Goal: Communication & Community: Ask a question

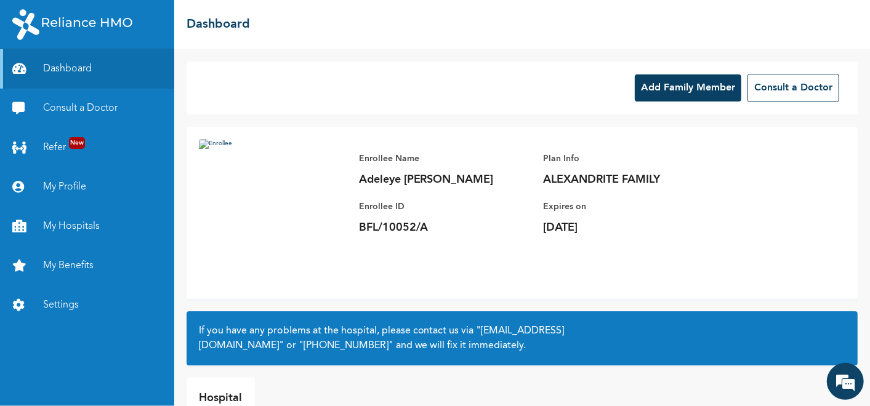
scroll to position [2107, 0]
click at [844, 378] on em at bounding box center [845, 381] width 33 height 33
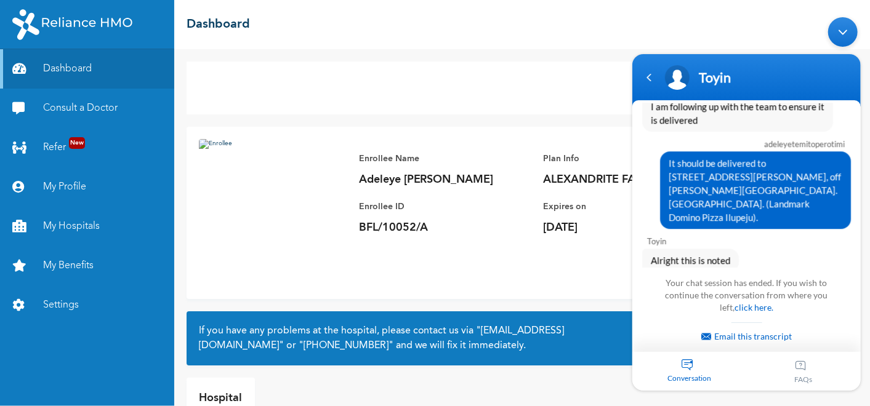
scroll to position [2446, 0]
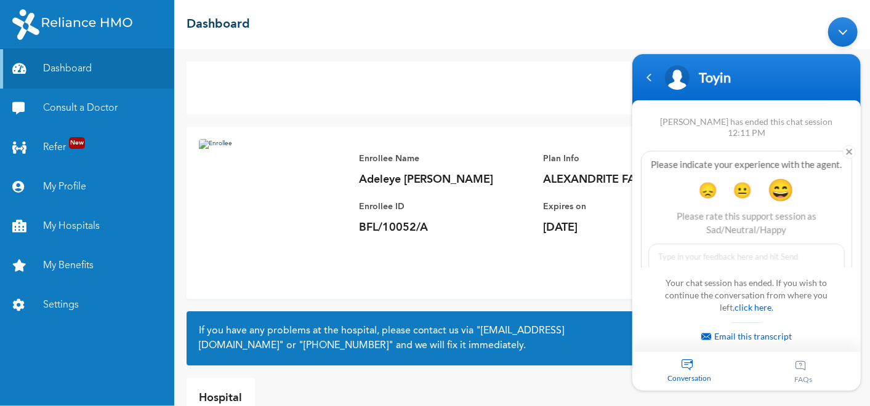
click at [712, 244] on textarea at bounding box center [746, 285] width 196 height 83
type textarea "Hello Toyin"
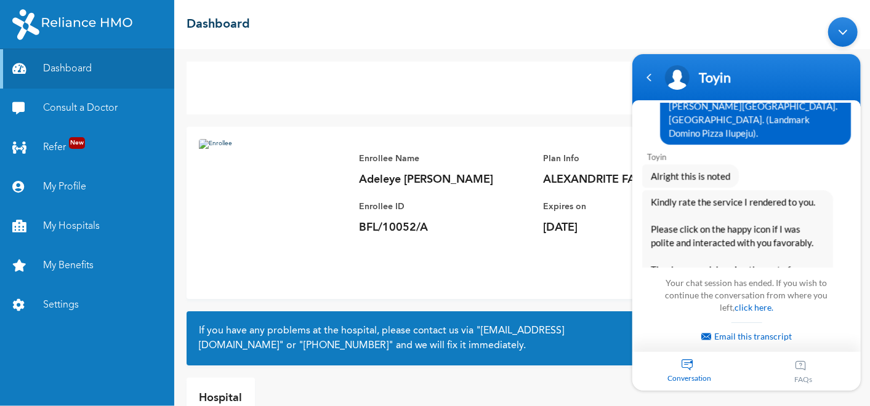
scroll to position [2345, 0]
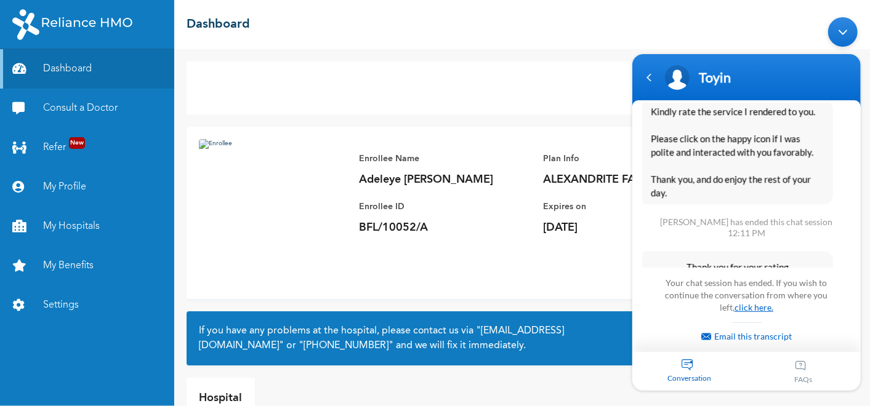
click at [744, 309] on link "click here." at bounding box center [753, 307] width 39 height 10
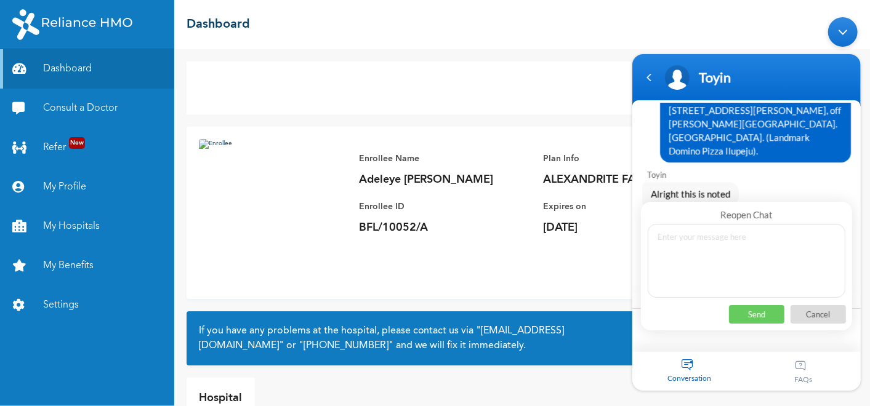
click at [712, 262] on textarea at bounding box center [746, 261] width 198 height 74
type textarea "Hello Toyin"
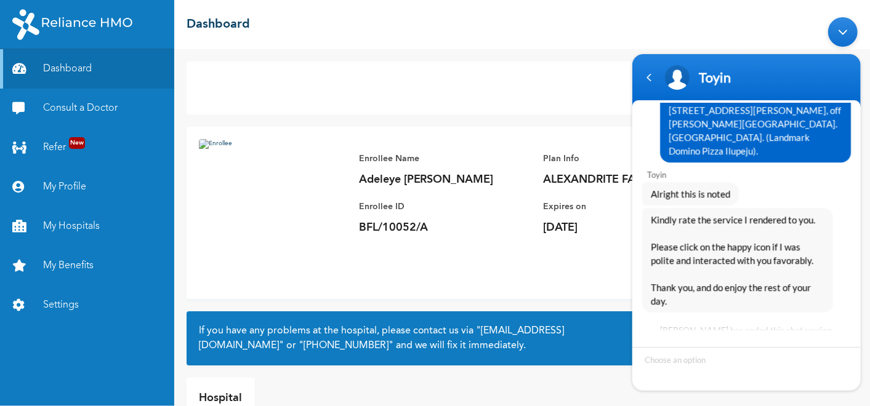
scroll to position [2283, 0]
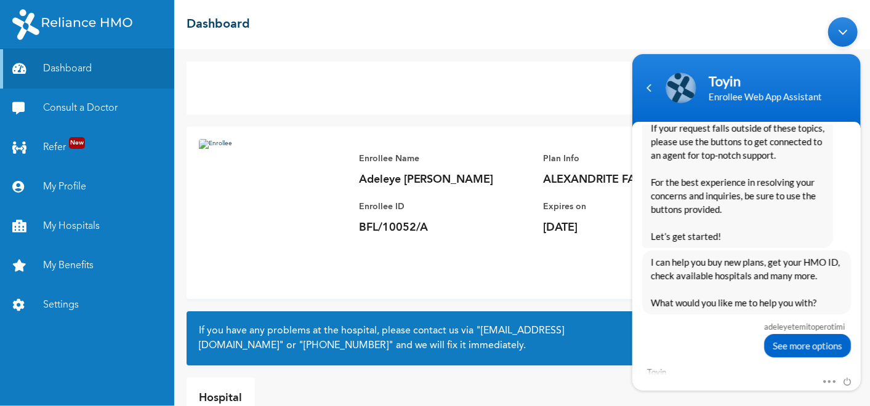
scroll to position [2842, 0]
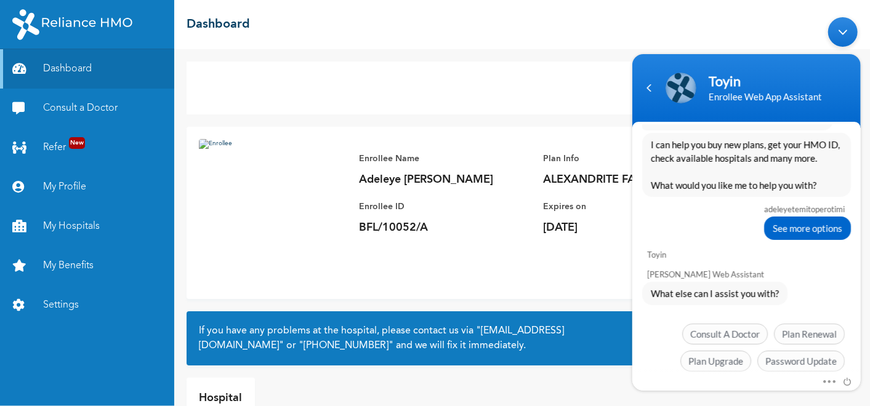
drag, startPoint x: 806, startPoint y: 337, endPoint x: 800, endPoint y: 334, distance: 7.2
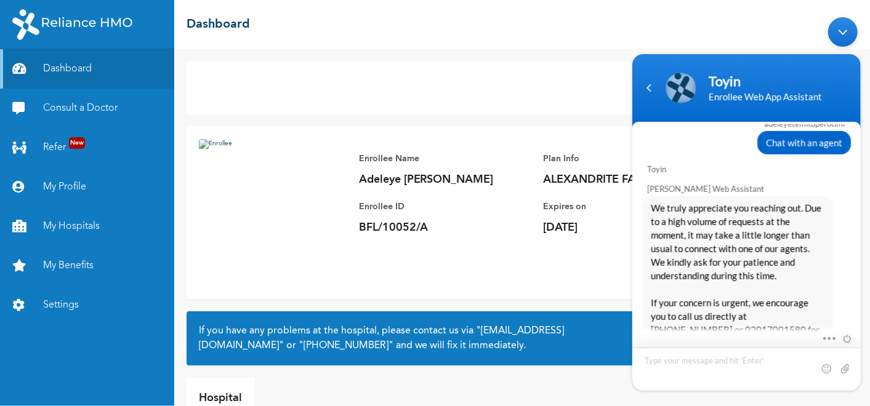
scroll to position [3101, 0]
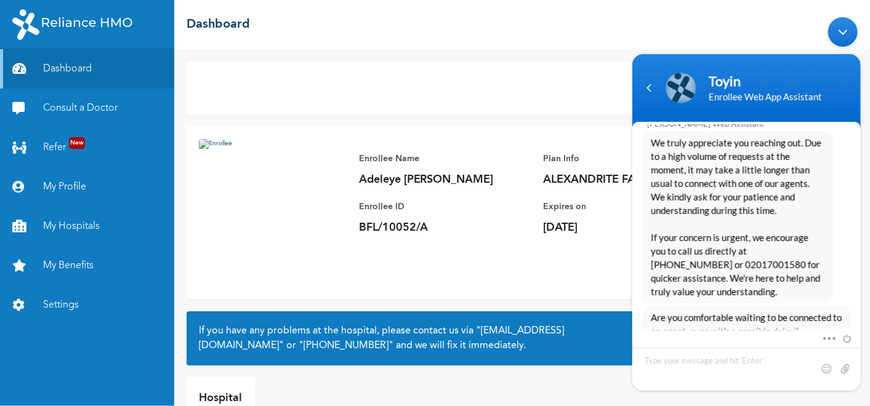
click at [721, 361] on span "Yes, I’ll wait" at bounding box center [733, 371] width 63 height 21
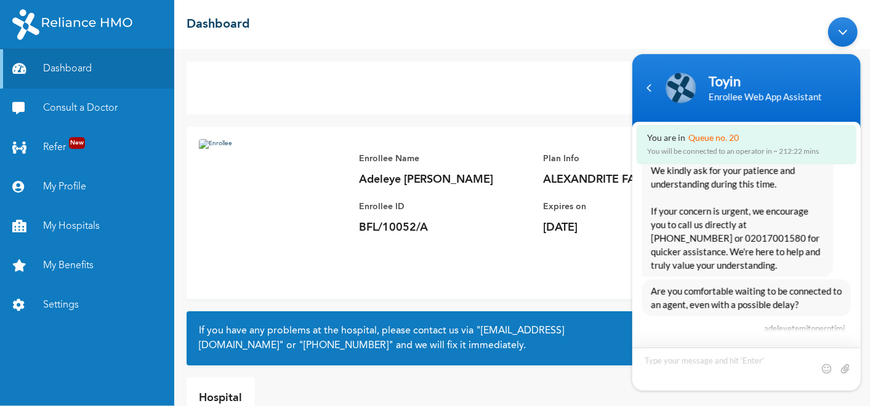
scroll to position [3209, 0]
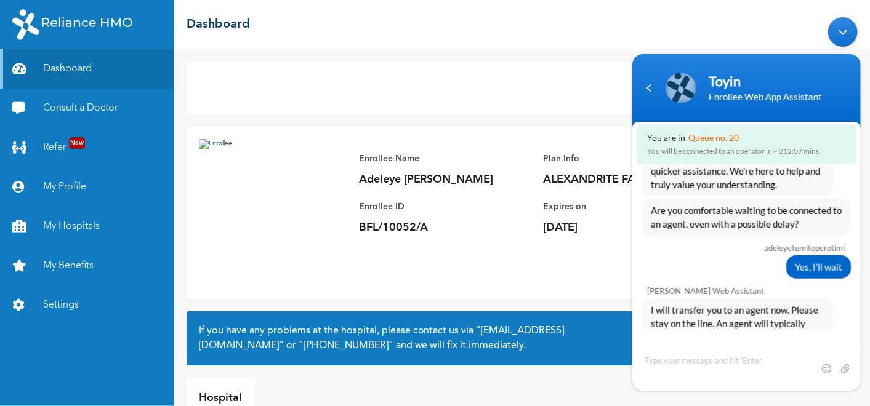
click at [844, 32] on div "Minimize live chat window" at bounding box center [843, 32] width 30 height 30
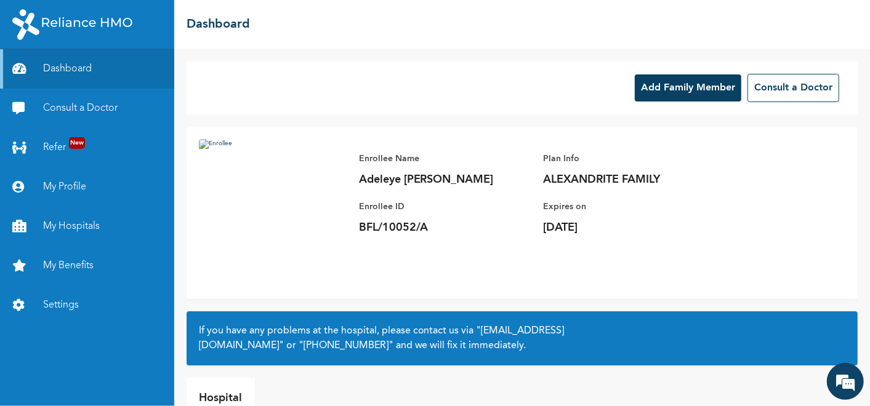
click at [769, 254] on div "Enrollee Name [PERSON_NAME] [PERSON_NAME] Enrollee ID BFL/10052/A Plan Info ALE…" at bounding box center [522, 213] width 671 height 172
click at [849, 381] on em at bounding box center [845, 381] width 33 height 33
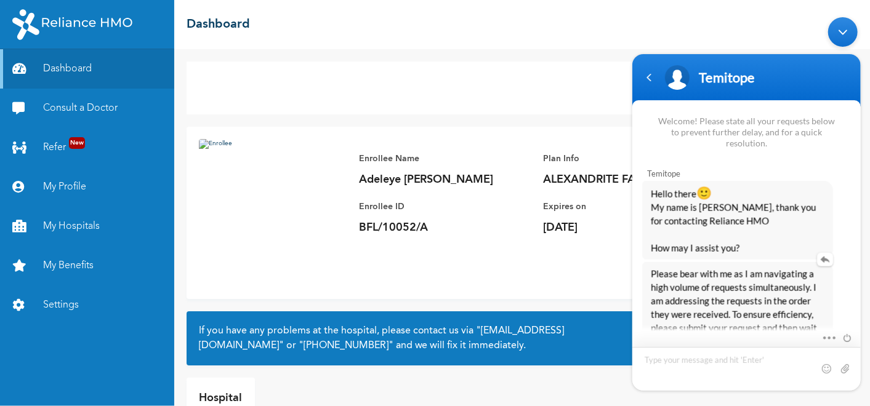
scroll to position [3453, 0]
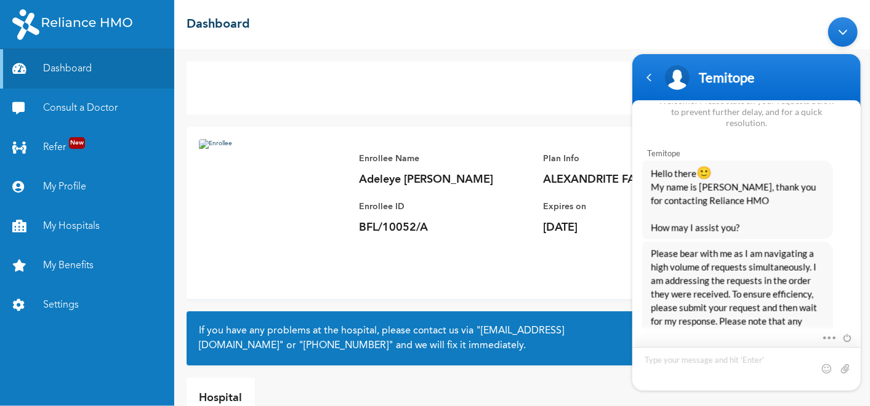
click at [626, 11] on textarea "Type your message and hit 'Enter'" at bounding box center [626, 11] width 0 height 0
type textarea "Hello"
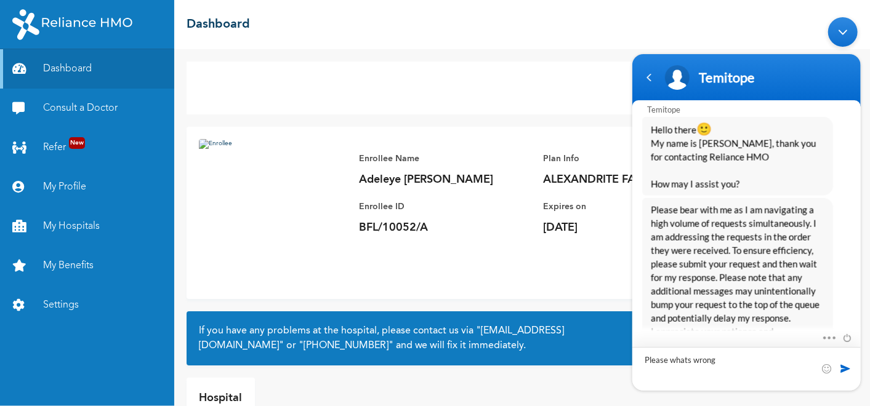
scroll to position [3553, 0]
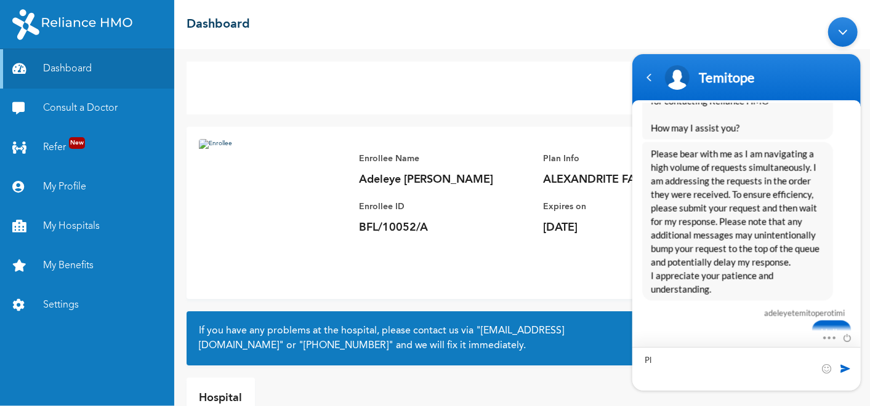
type textarea "P"
type textarea "What is wrong now"
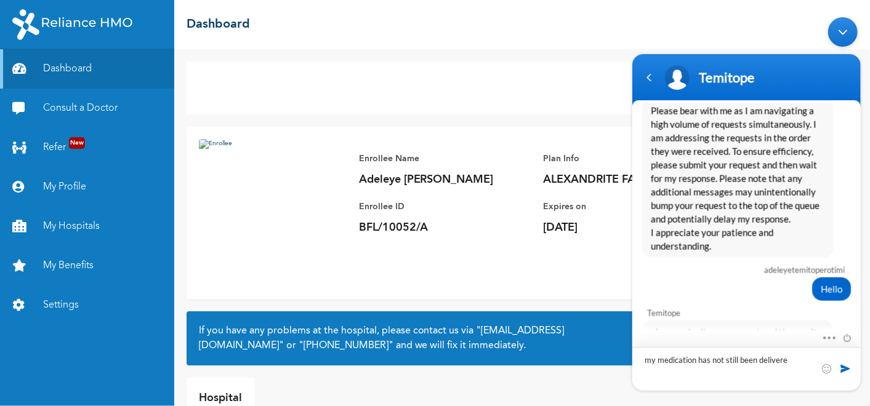
type textarea "my medication has not still been delivered"
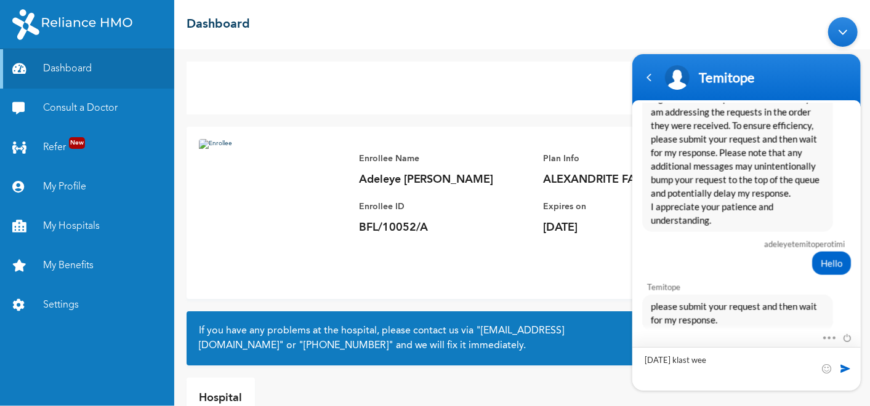
type textarea "[DATE] klast week"
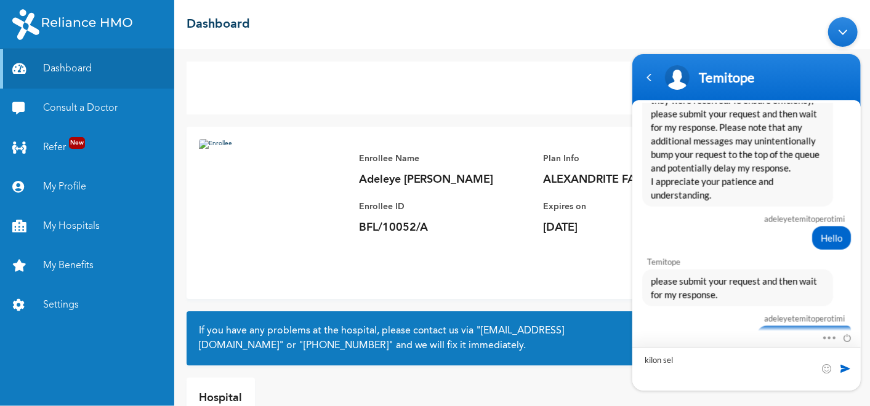
type textarea "kilon sele"
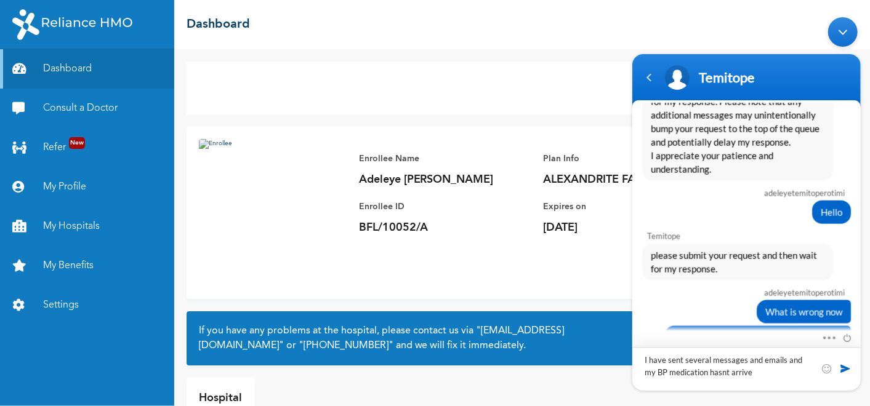
type textarea "I have sent several messages and emails and my BP medication hasnt arrived"
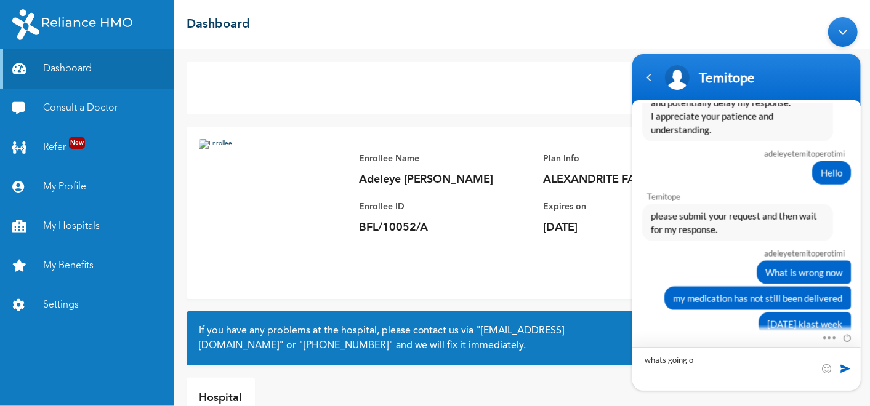
type textarea "whats going on"
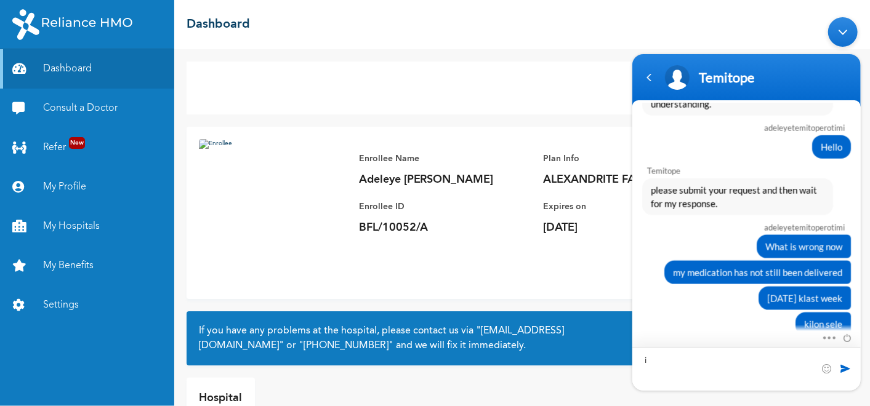
type textarea "i"
type textarea "T"
type textarea "is okay oo"
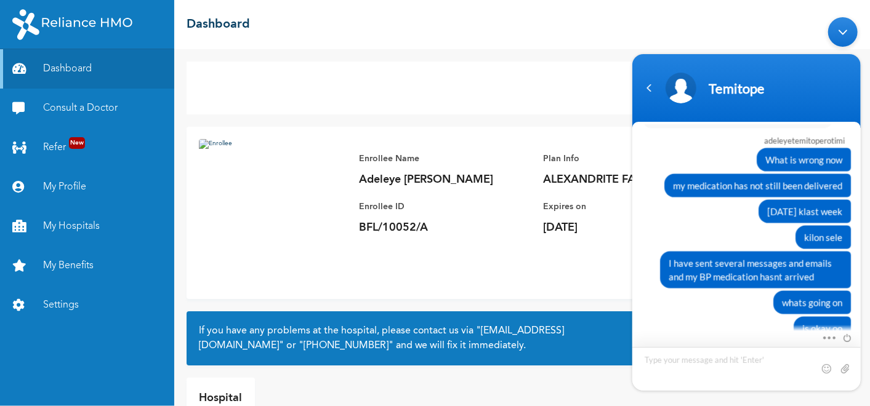
scroll to position [3907, 0]
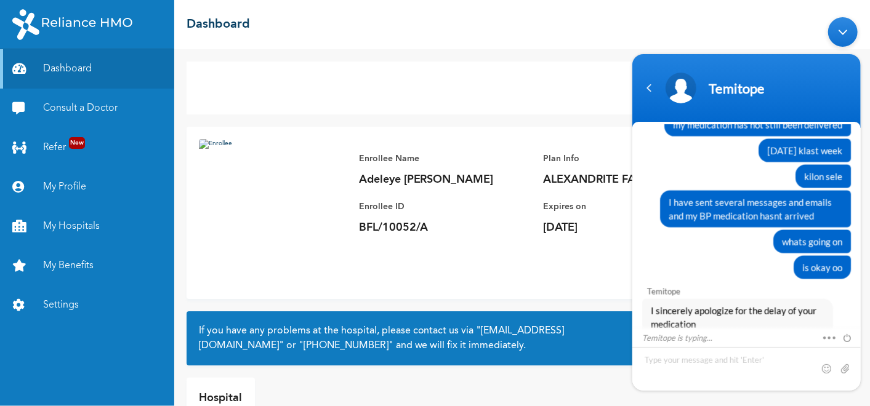
click at [359, 229] on p "BFL/10052/A" at bounding box center [445, 227] width 172 height 15
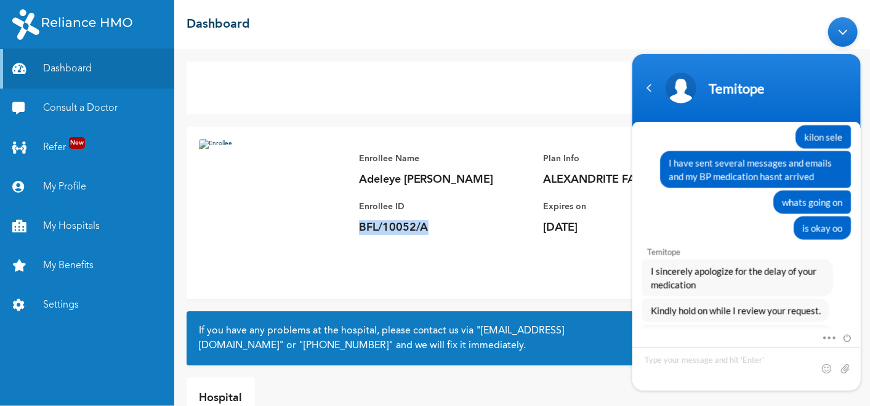
drag, startPoint x: 360, startPoint y: 227, endPoint x: 440, endPoint y: 233, distance: 80.9
click at [440, 233] on p "BFL/10052/A" at bounding box center [445, 227] width 172 height 15
copy p "BFL/10052/A"
click at [626, 11] on textarea "Type your message and hit 'Enter'" at bounding box center [626, 11] width 0 height 0
type textarea "BFL/10052/A"
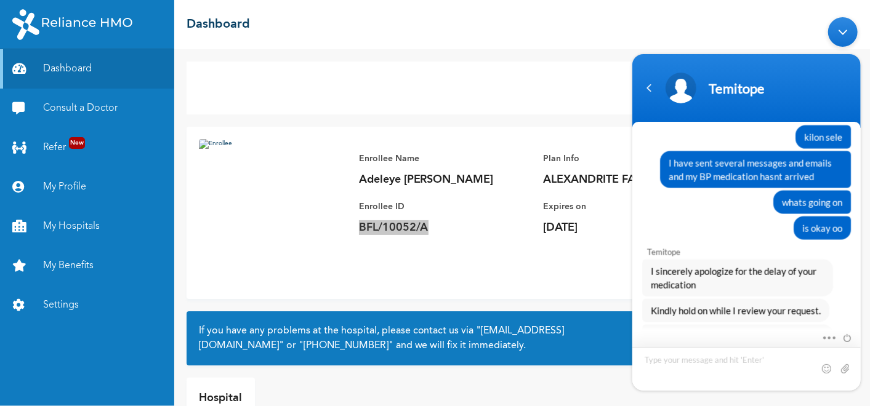
scroll to position [3990, 0]
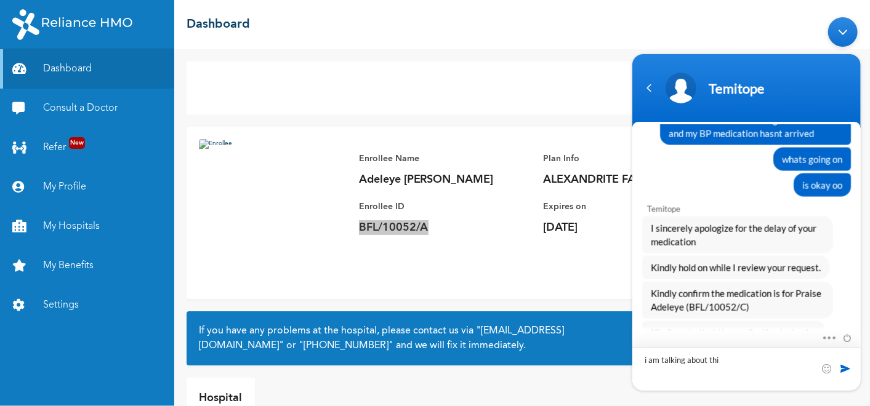
type textarea "i am talking about this"
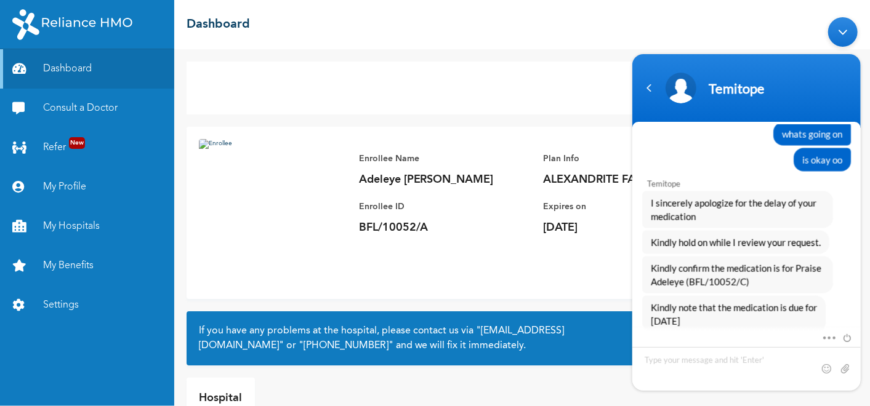
click at [517, 54] on div "Add Family Member Consult a Doctor Enrollee Name [PERSON_NAME] [PERSON_NAME] En…" at bounding box center [522, 227] width 696 height 357
click at [524, 31] on div "☰ Dashboard" at bounding box center [522, 24] width 696 height 49
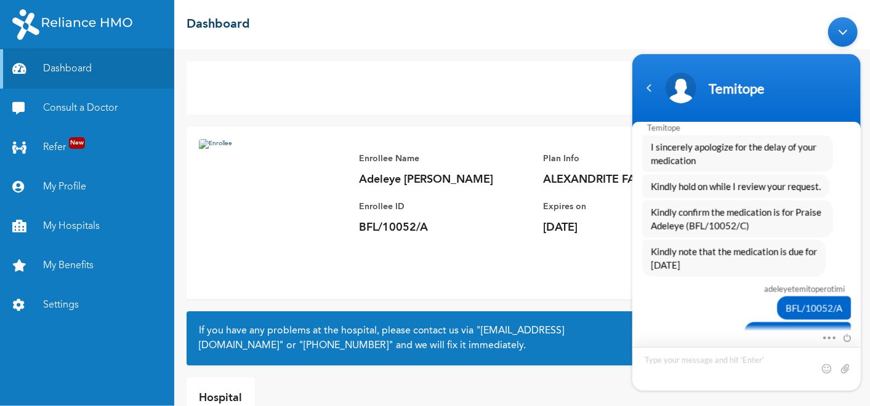
click at [626, 11] on textarea "Type your message and hit 'Enter'" at bounding box center [626, 11] width 0 height 0
type textarea "[DATE]"
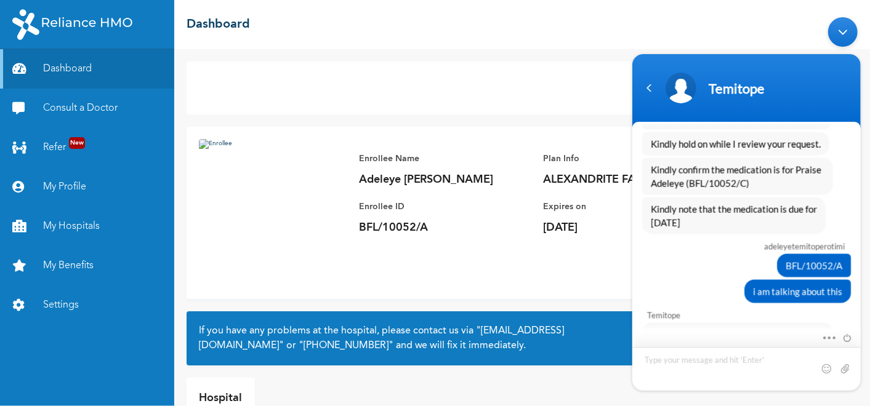
scroll to position [4171, 0]
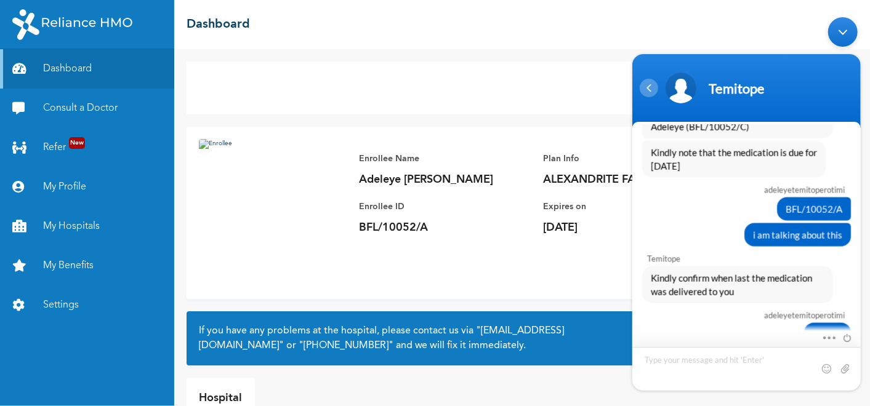
click at [646, 85] on div "Navigation go back" at bounding box center [648, 88] width 18 height 18
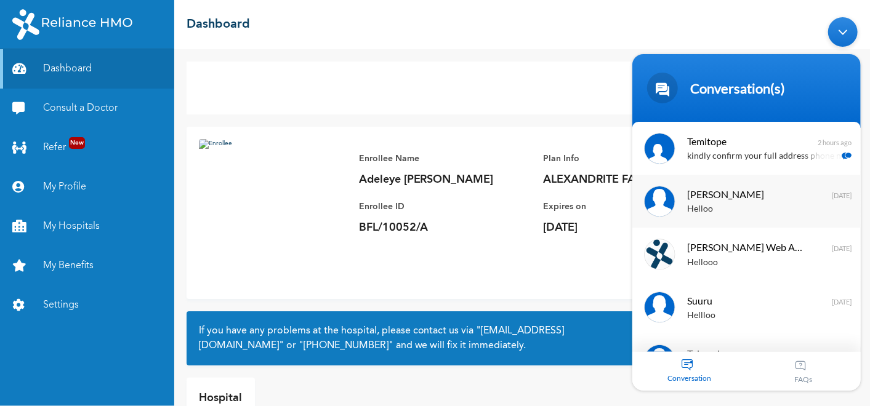
click at [717, 193] on span "[PERSON_NAME]" at bounding box center [745, 194] width 116 height 17
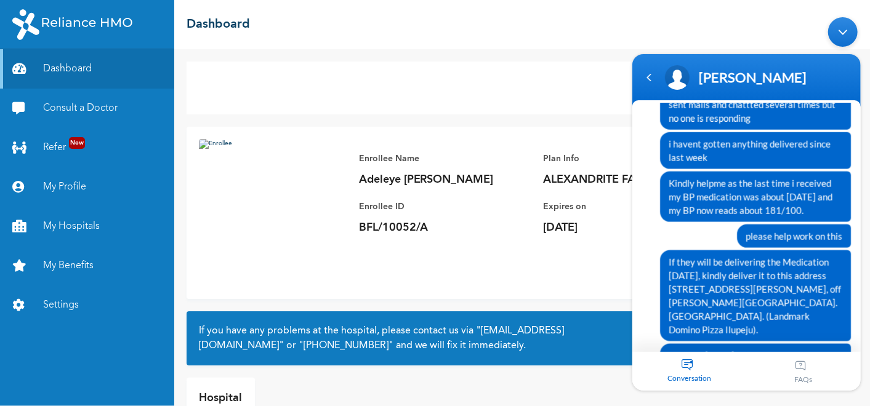
scroll to position [3741, 0]
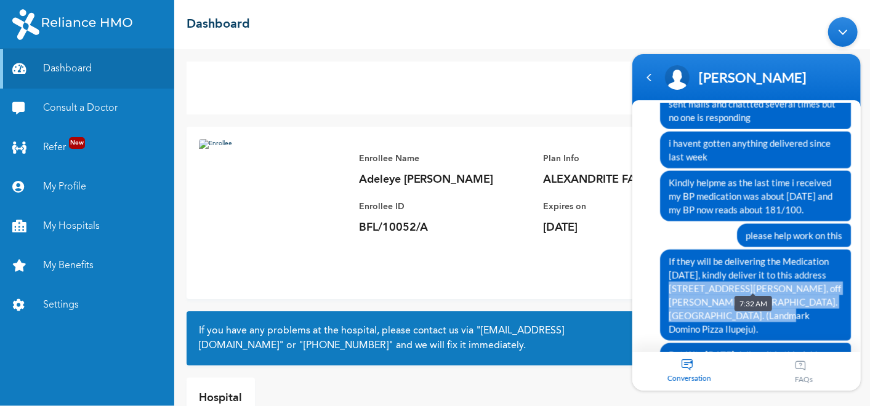
drag, startPoint x: 814, startPoint y: 239, endPoint x: 816, endPoint y: 286, distance: 47.4
click at [816, 286] on div "If they will be delivering the Medication [DATE], kindly deliver it to this add…" at bounding box center [754, 295] width 191 height 91
copy span "5a, [PERSON_NAME][GEOGRAPHIC_DATA], off [PERSON_NAME][GEOGRAPHIC_DATA]. [GEOGRA…"
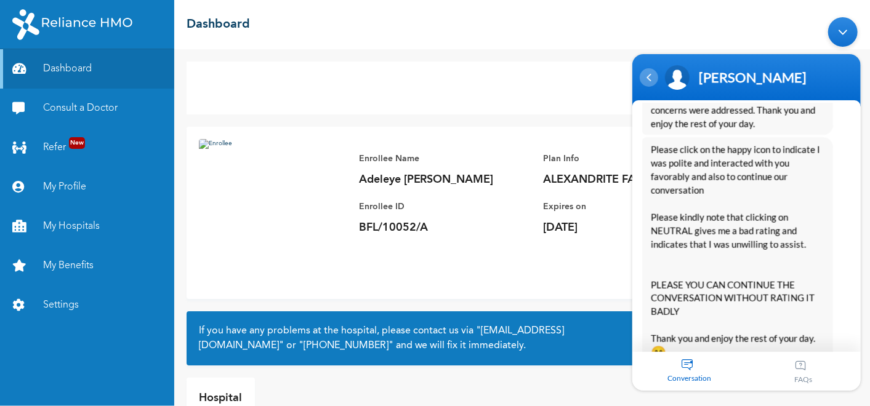
click at [653, 77] on div "Navigation go back" at bounding box center [648, 77] width 18 height 18
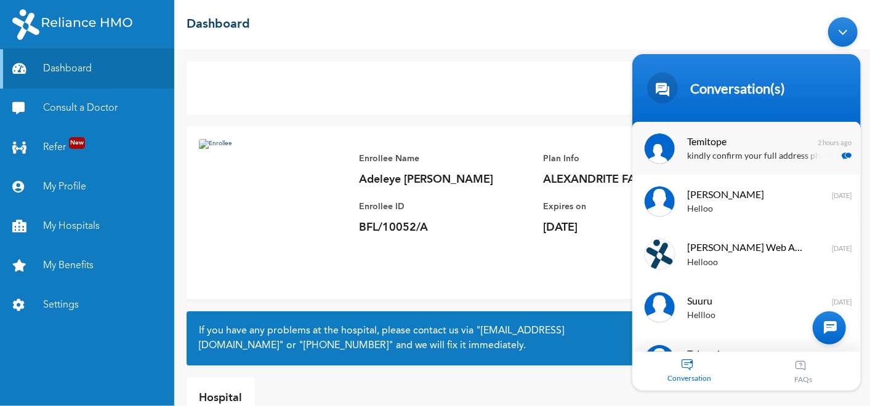
click at [725, 167] on div "Temitope kindly confirm your full address phone number please 2 hours ago" at bounding box center [746, 148] width 228 height 53
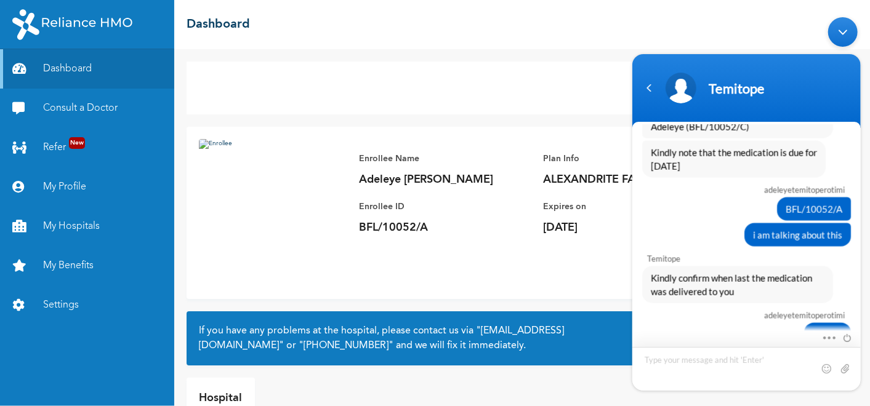
scroll to position [4171, 0]
click at [626, 11] on textarea "Type your message and hit 'Enter'" at bounding box center [626, 11] width 0 height 0
type textarea "5a, [PERSON_NAME][GEOGRAPHIC_DATA], off [PERSON_NAME][GEOGRAPHIC_DATA]. [GEOGRA…"
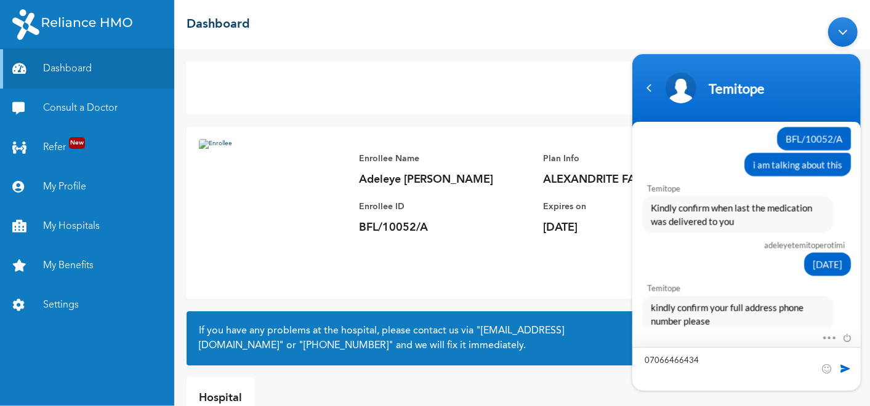
type textarea "07066466434"
click at [842, 368] on span at bounding box center [845, 369] width 12 height 12
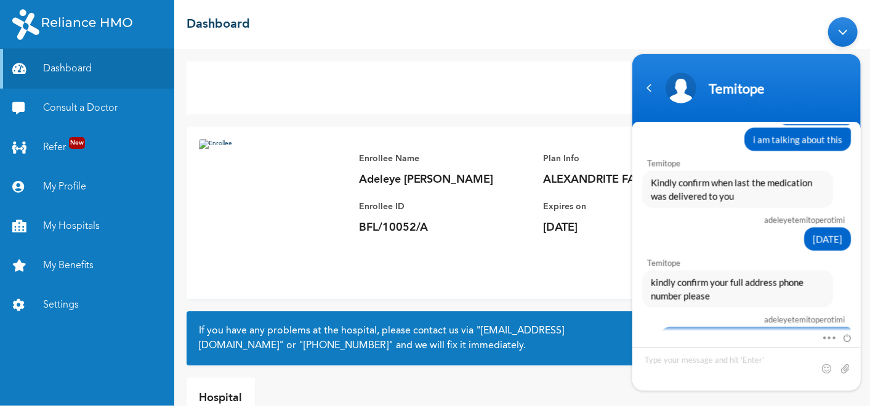
click at [847, 28] on div "Minimize live chat window" at bounding box center [843, 32] width 30 height 30
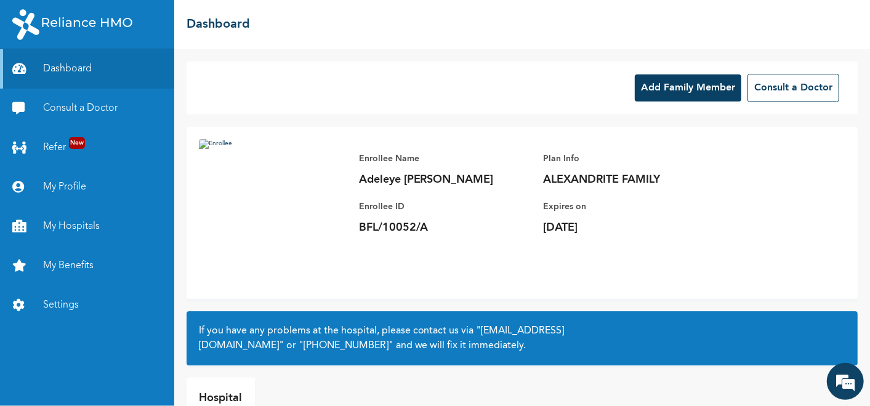
scroll to position [4310, 0]
click at [844, 385] on em at bounding box center [845, 381] width 33 height 33
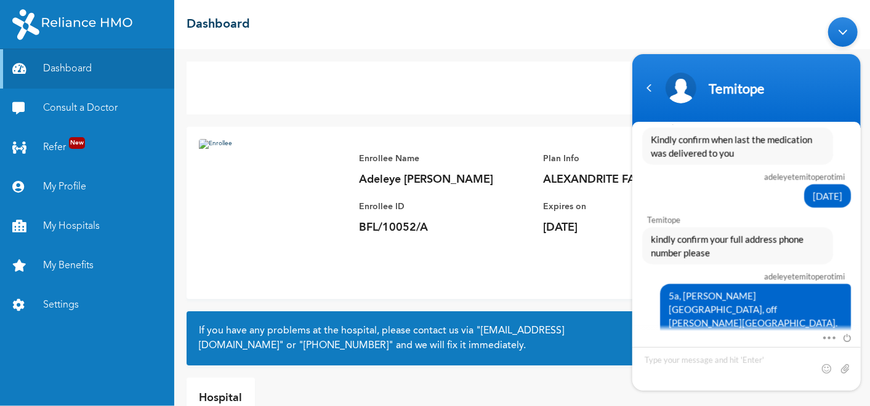
scroll to position [4288, 0]
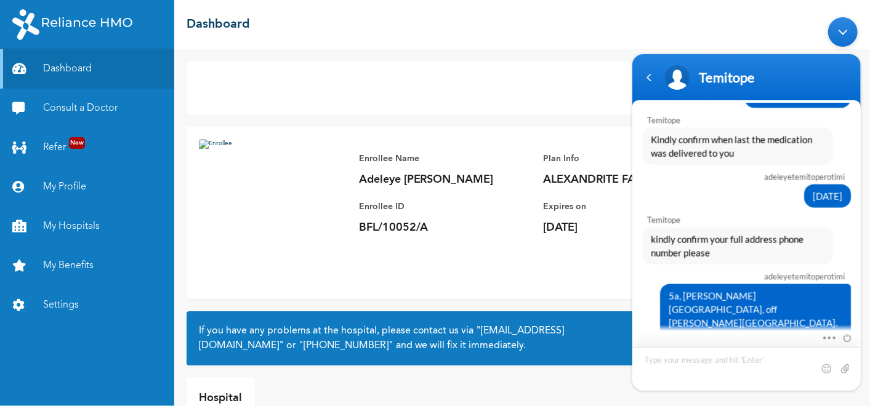
click at [626, 11] on textarea "Type your message and hit 'Enter'" at bounding box center [626, 11] width 0 height 0
type textarea "ok"
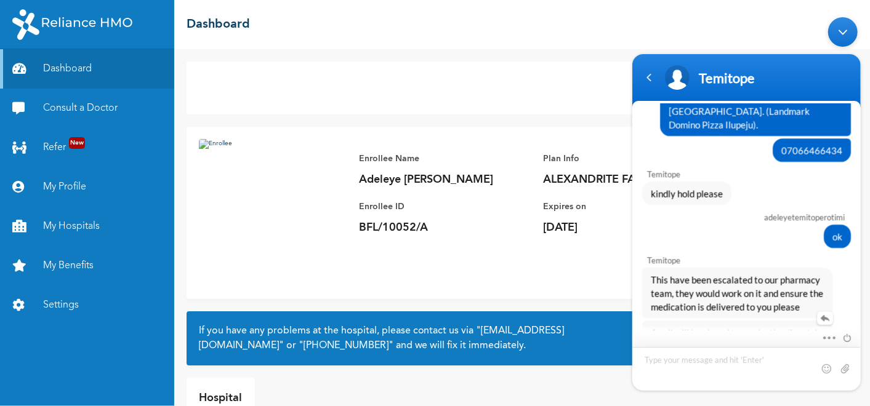
scroll to position [4507, 0]
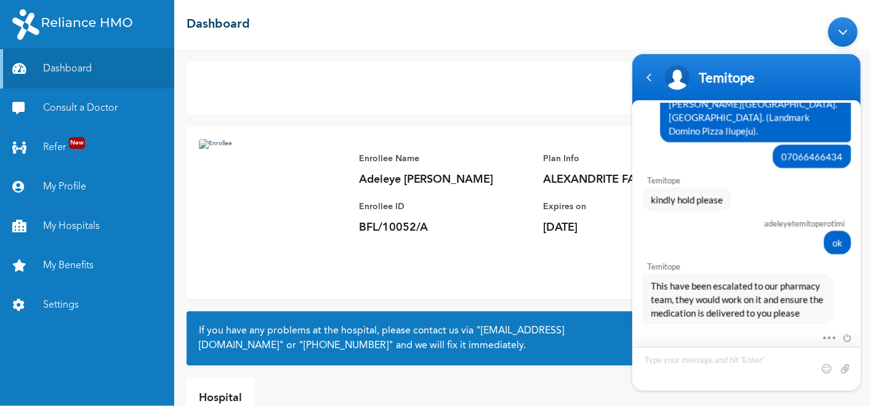
click at [626, 11] on textarea "Type your message and hit 'Enter'" at bounding box center [626, 11] width 0 height 0
type textarea "This is what i have been hearing [DATE]"
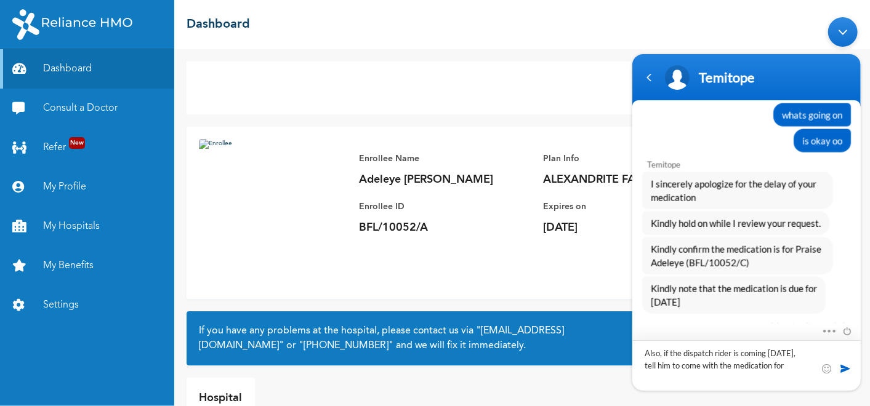
scroll to position [4013, 0]
click at [706, 243] on span "Kindly confirm the medication is for Praise Adeleye (BFL/10052/C)" at bounding box center [737, 256] width 174 height 27
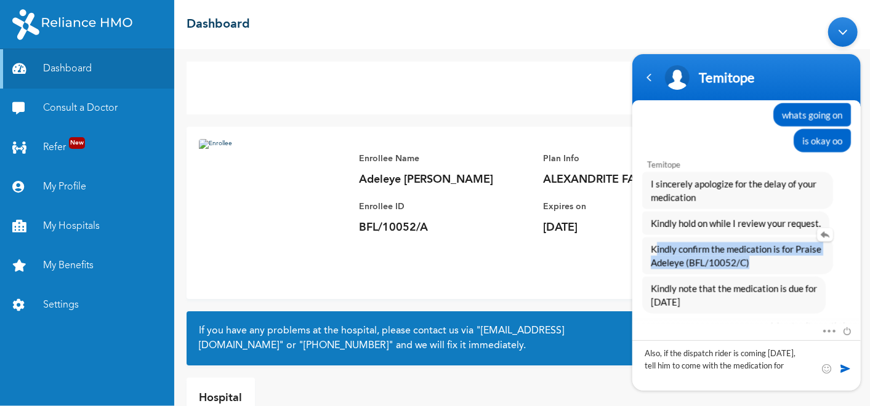
click at [706, 243] on span "Kindly confirm the medication is for Praise Adeleye (BFL/10052/C)" at bounding box center [737, 256] width 174 height 27
click at [752, 243] on span "Kindly confirm the medication is for Praise Adeleye (BFL/10052/C)" at bounding box center [737, 256] width 174 height 27
click at [738, 238] on div "Kindly confirm the medication is for Praise Adeleye (BFL/10052/C)" at bounding box center [737, 256] width 191 height 37
click at [720, 238] on div "Kindly confirm the medication is for Praise Adeleye (BFL/10052/C)" at bounding box center [737, 256] width 191 height 37
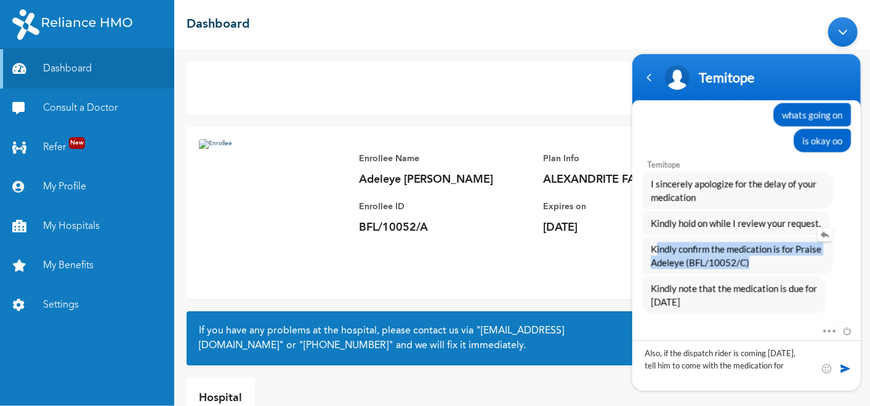
click at [720, 238] on div "Kindly confirm the medication is for Praise Adeleye (BFL/10052/C)" at bounding box center [737, 256] width 191 height 37
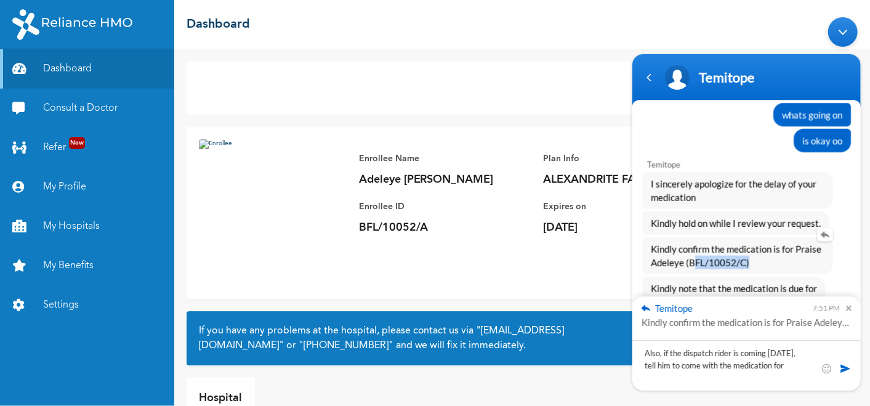
drag, startPoint x: 686, startPoint y: 188, endPoint x: 744, endPoint y: 186, distance: 57.9
click at [744, 243] on span "Kindly confirm the medication is for Praise Adeleye (BFL/10052/C)" at bounding box center [737, 256] width 174 height 27
copy span "BFL/10052/C"
click at [626, 11] on textarea "Also, if the dispatch rider is coming [DATE], tell him to come with the medicat…" at bounding box center [626, 11] width 0 height 0
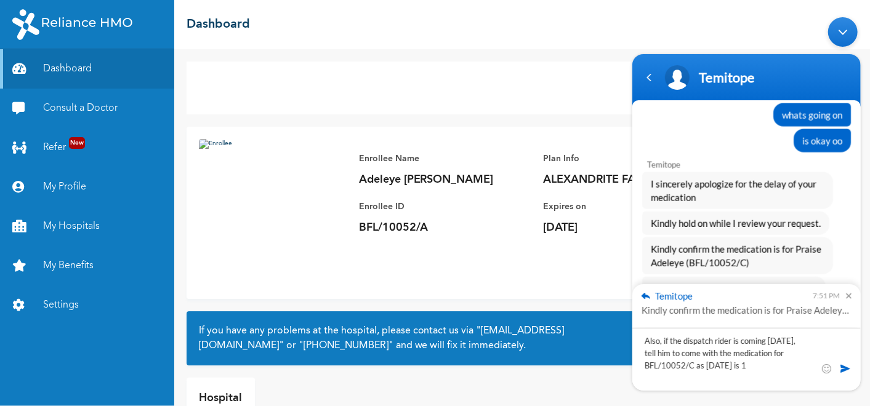
scroll to position [0, 0]
type textarea "Also, if the dispatch rider is coming [DATE], tell him to come with the medicat…"
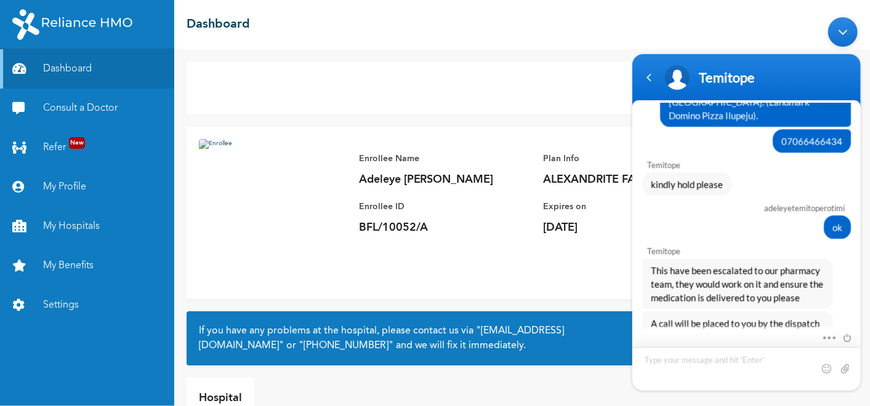
scroll to position [4674, 0]
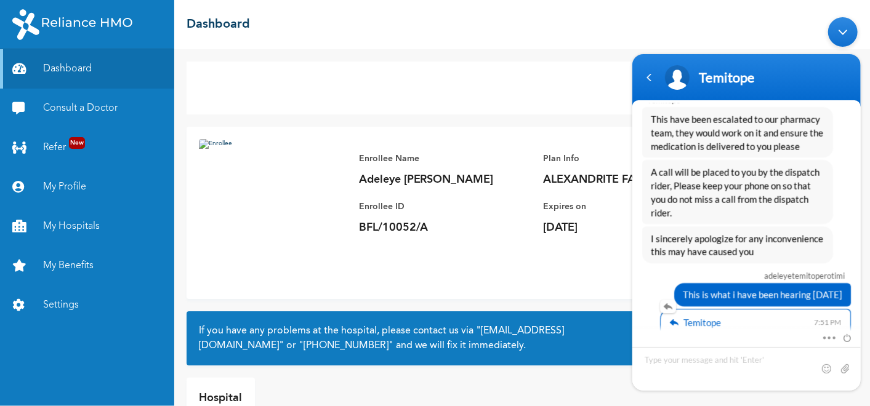
click at [725, 316] on div "Temitope 7:51 PM" at bounding box center [754, 323] width 171 height 14
click at [720, 310] on div "Temitope 7:51 PM Kindly confirm the medication is for Praise Adeleye (BFL/10052…" at bounding box center [755, 331] width 190 height 42
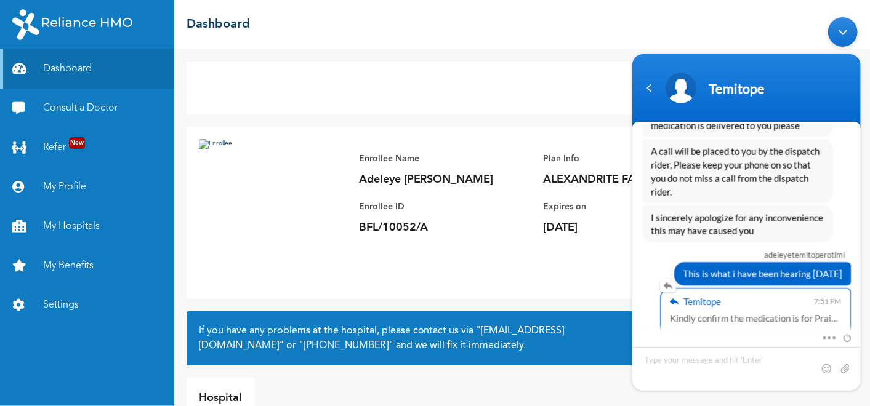
scroll to position [4717, 0]
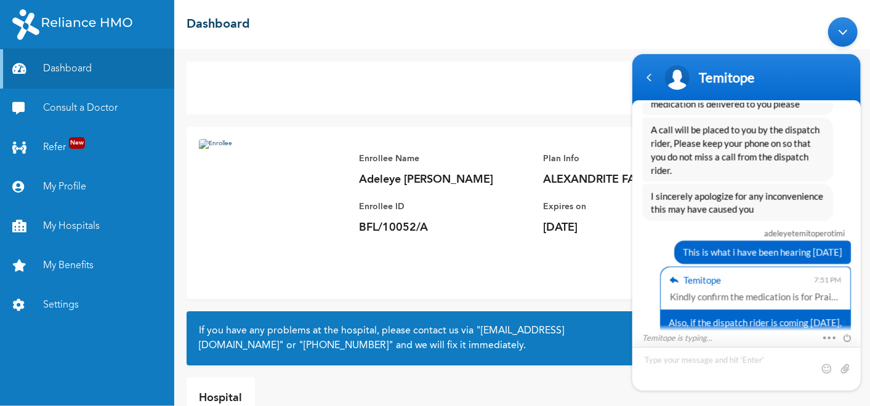
click at [626, 11] on textarea "Type your message and hit 'Enter'" at bounding box center [626, 11] width 0 height 0
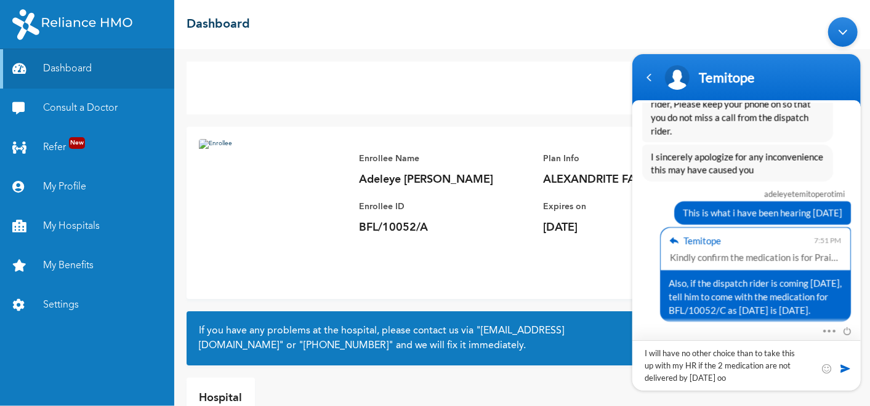
type textarea "I will have no other choice than to take this up with my HR if the 2 medication…"
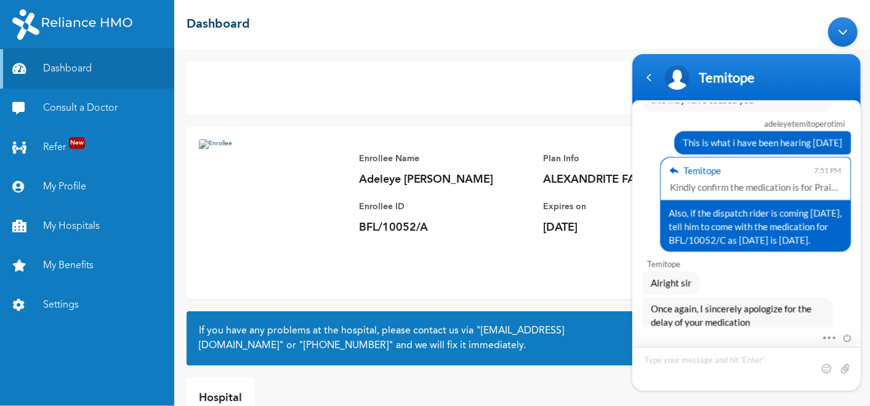
scroll to position [4825, 0]
